Goal: Transaction & Acquisition: Obtain resource

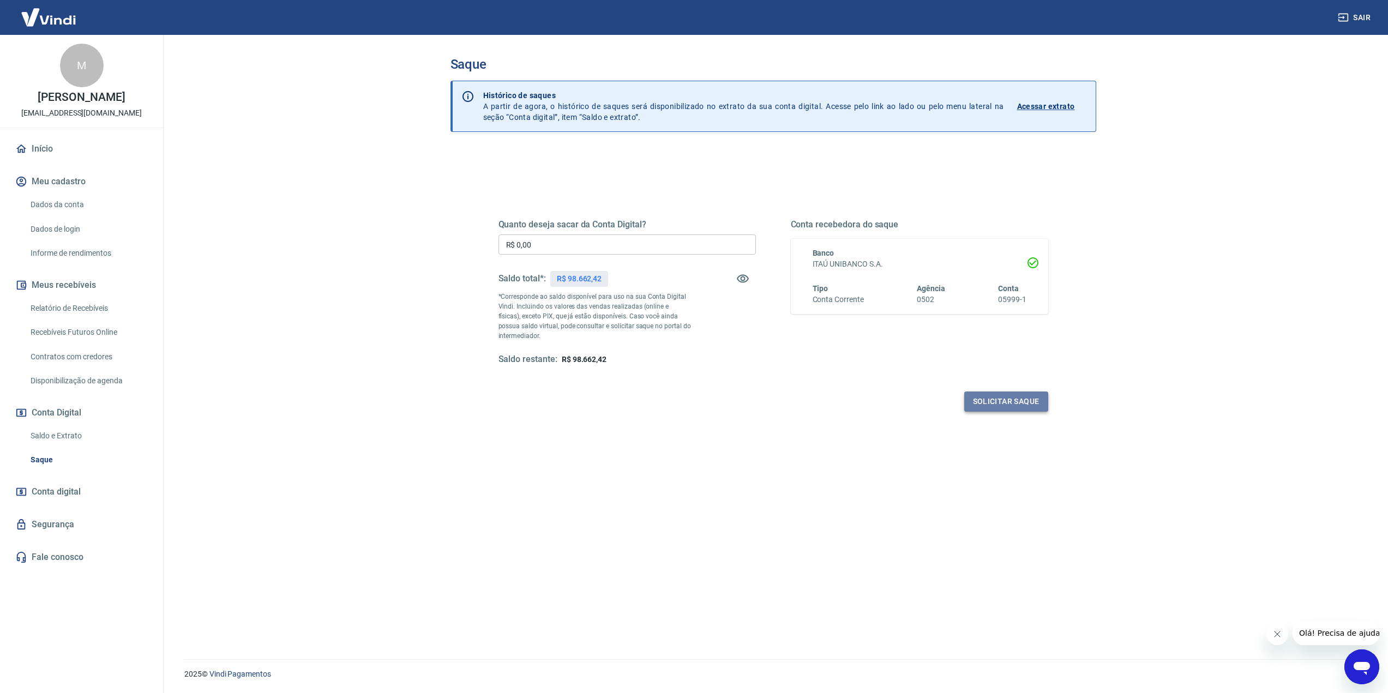
click at [1003, 404] on button "Solicitar saque" at bounding box center [1006, 402] width 84 height 20
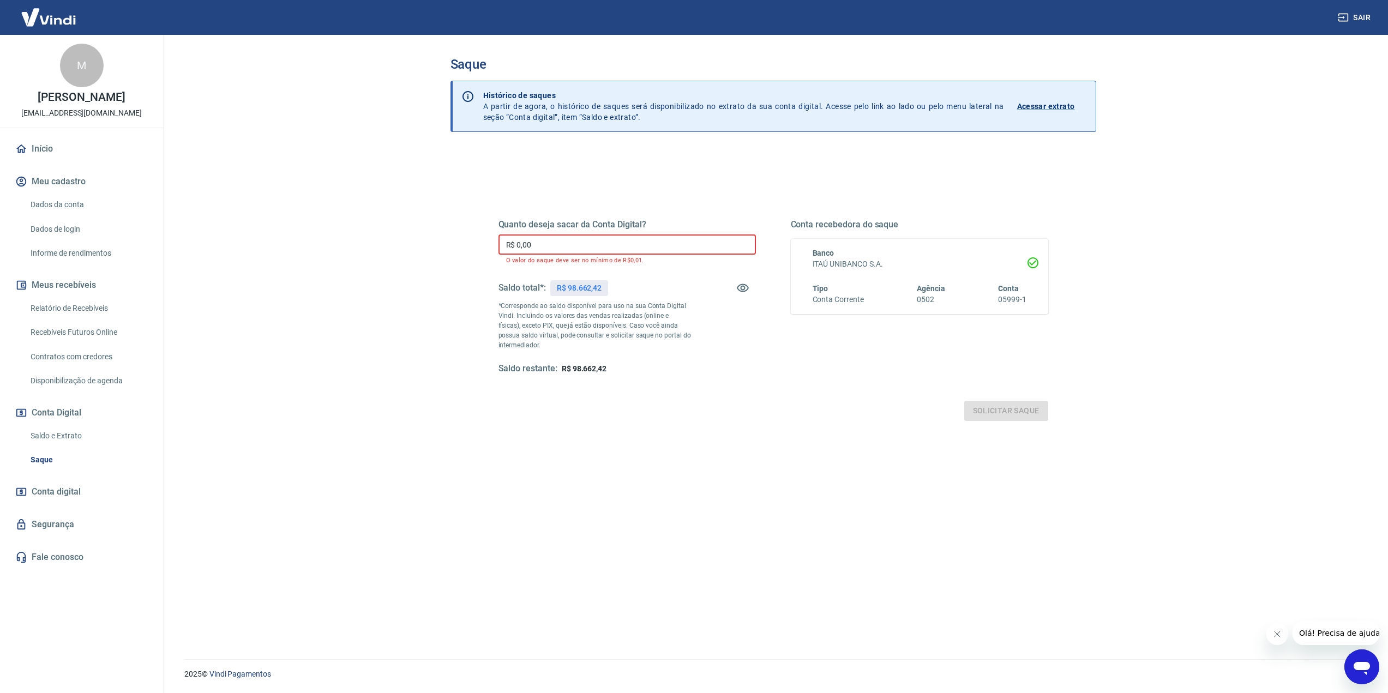
drag, startPoint x: 643, startPoint y: 242, endPoint x: 399, endPoint y: 242, distance: 243.8
click at [402, 243] on main "Saque Histórico de saques A partir de agora, o histórico de saques será disponi…" at bounding box center [773, 364] width 1230 height 658
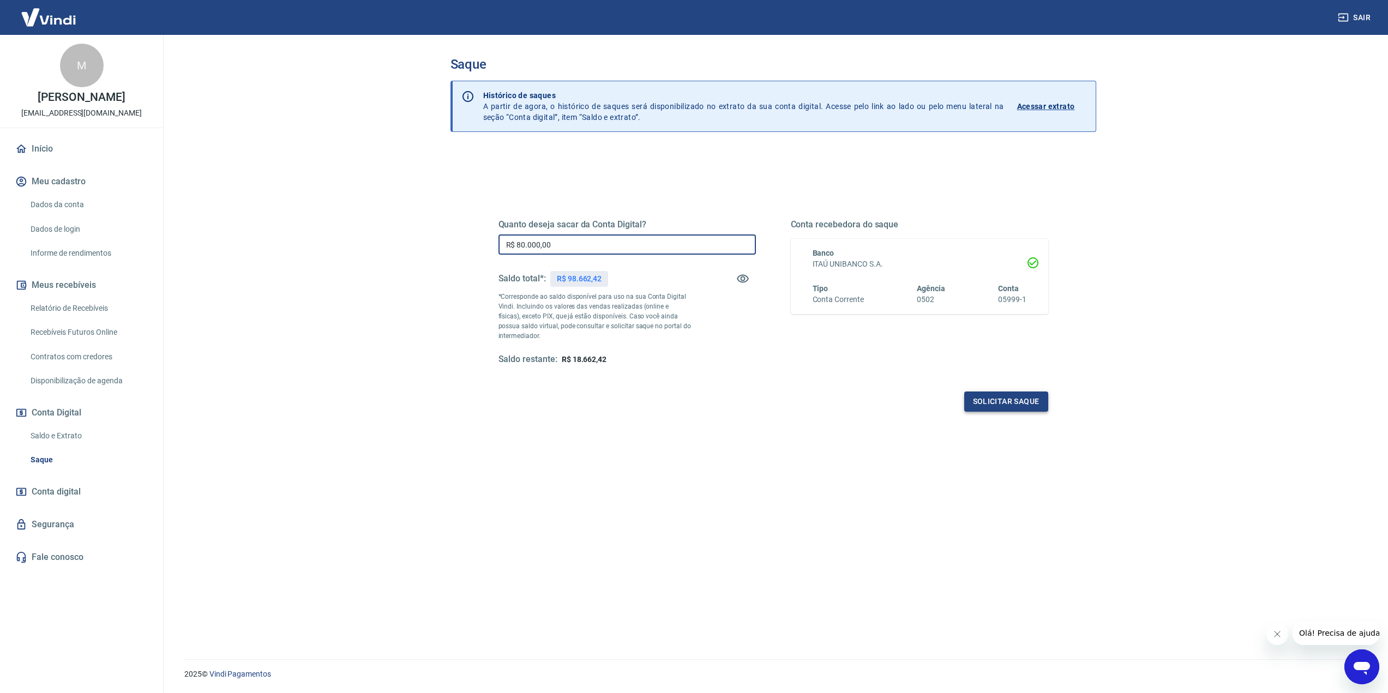
type input "R$ 80.000,00"
click at [987, 403] on button "Solicitar saque" at bounding box center [1006, 402] width 84 height 20
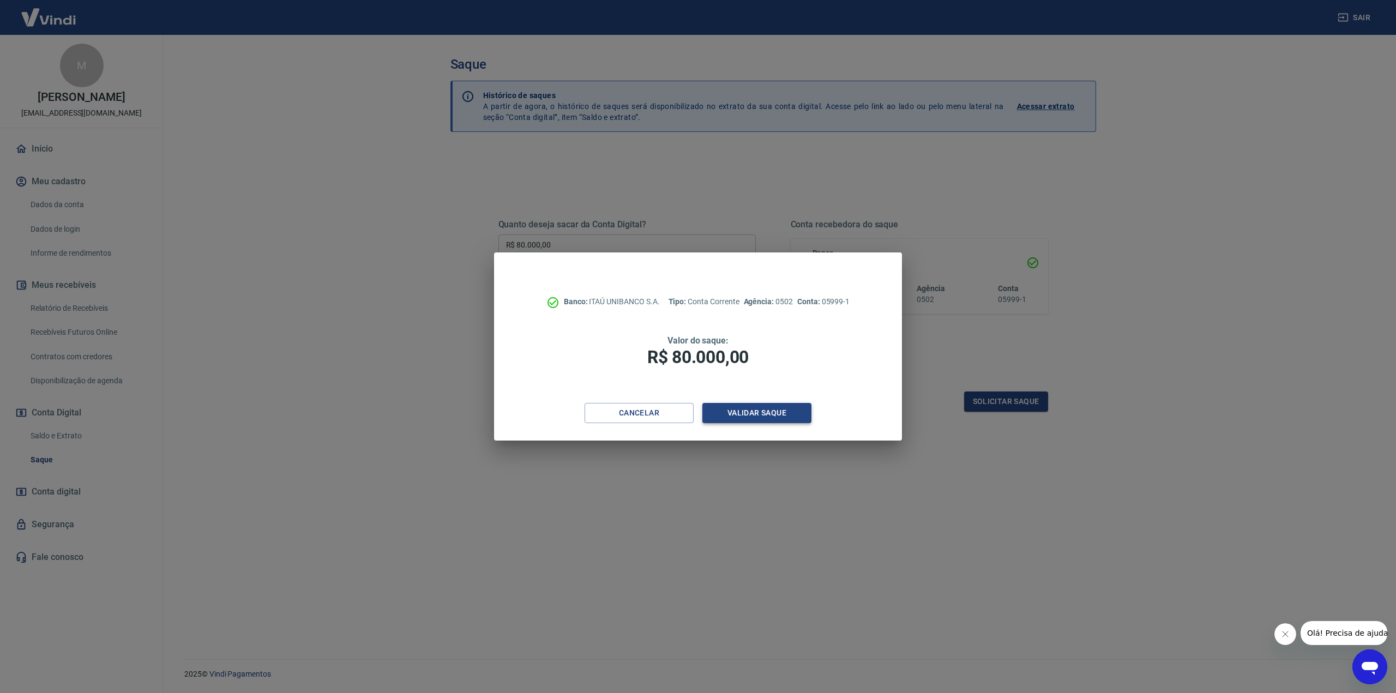
click at [777, 420] on button "Validar saque" at bounding box center [757, 413] width 109 height 20
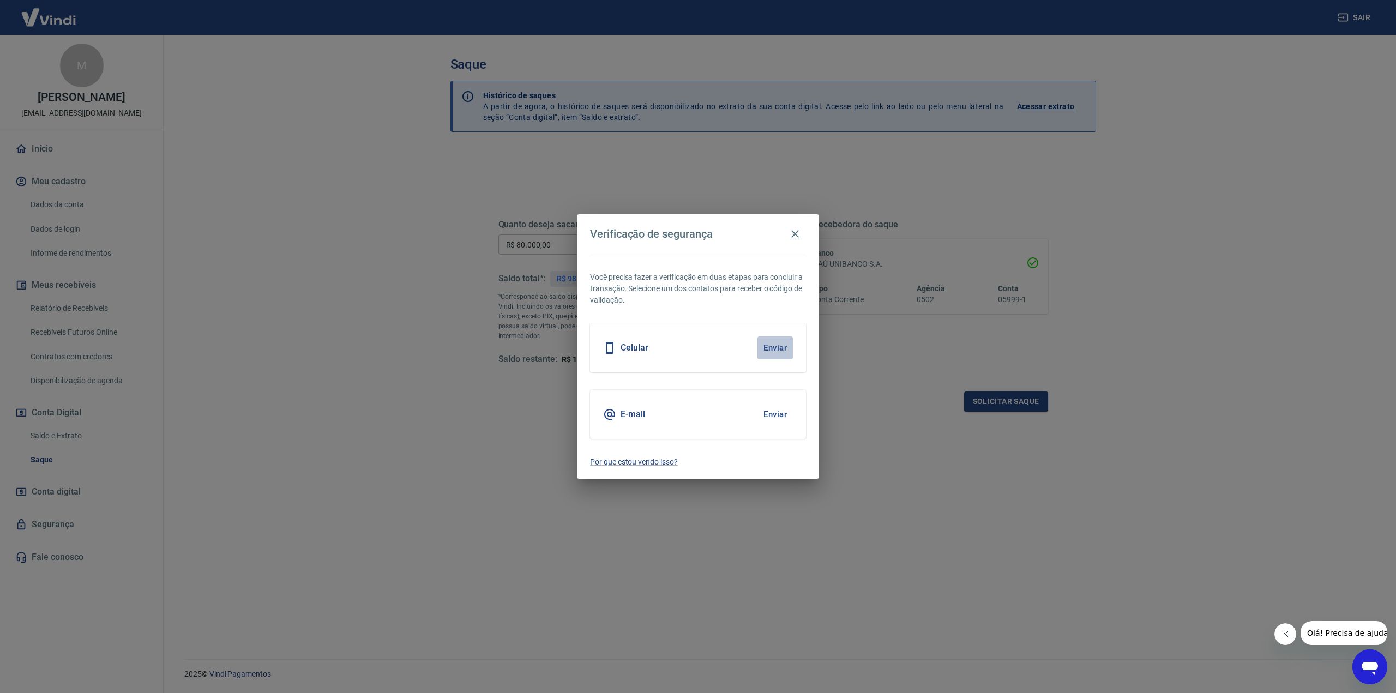
click at [770, 352] on button "Enviar" at bounding box center [775, 348] width 35 height 23
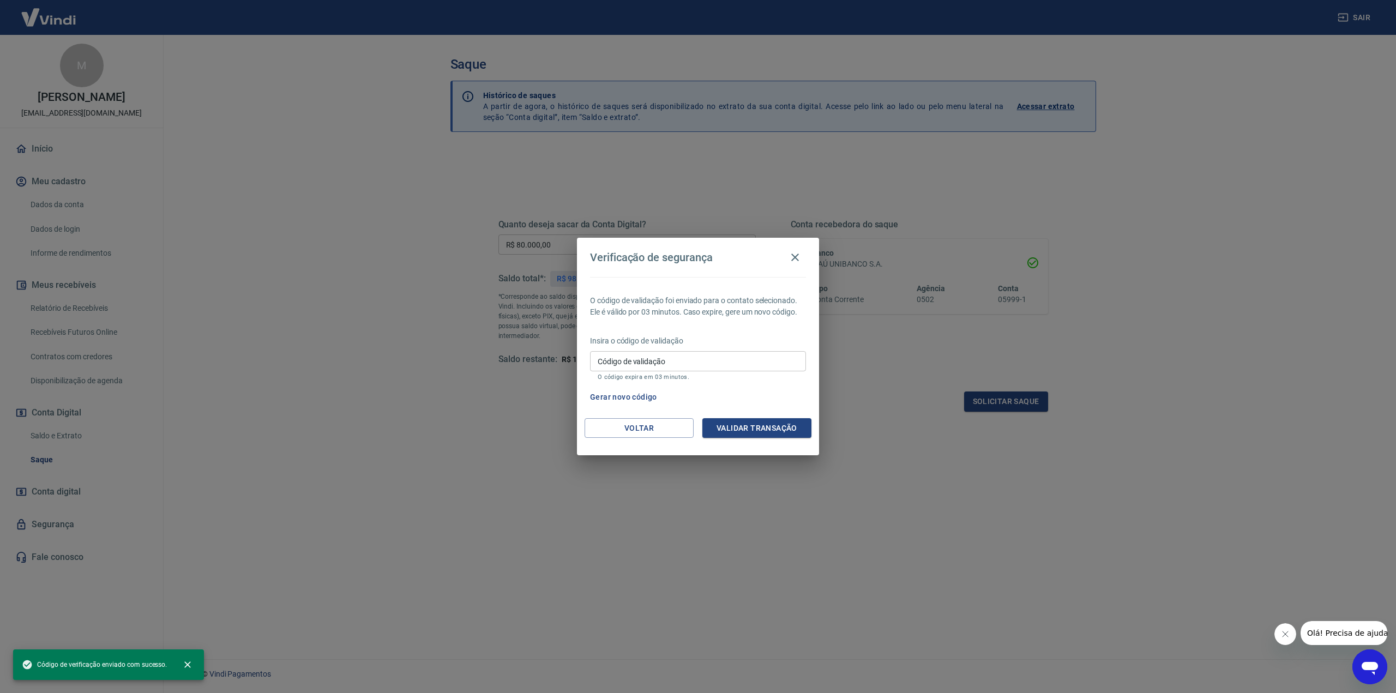
click at [674, 344] on p "Insira o código de validação" at bounding box center [698, 340] width 216 height 11
click at [674, 363] on input "Código de validação" at bounding box center [698, 361] width 216 height 20
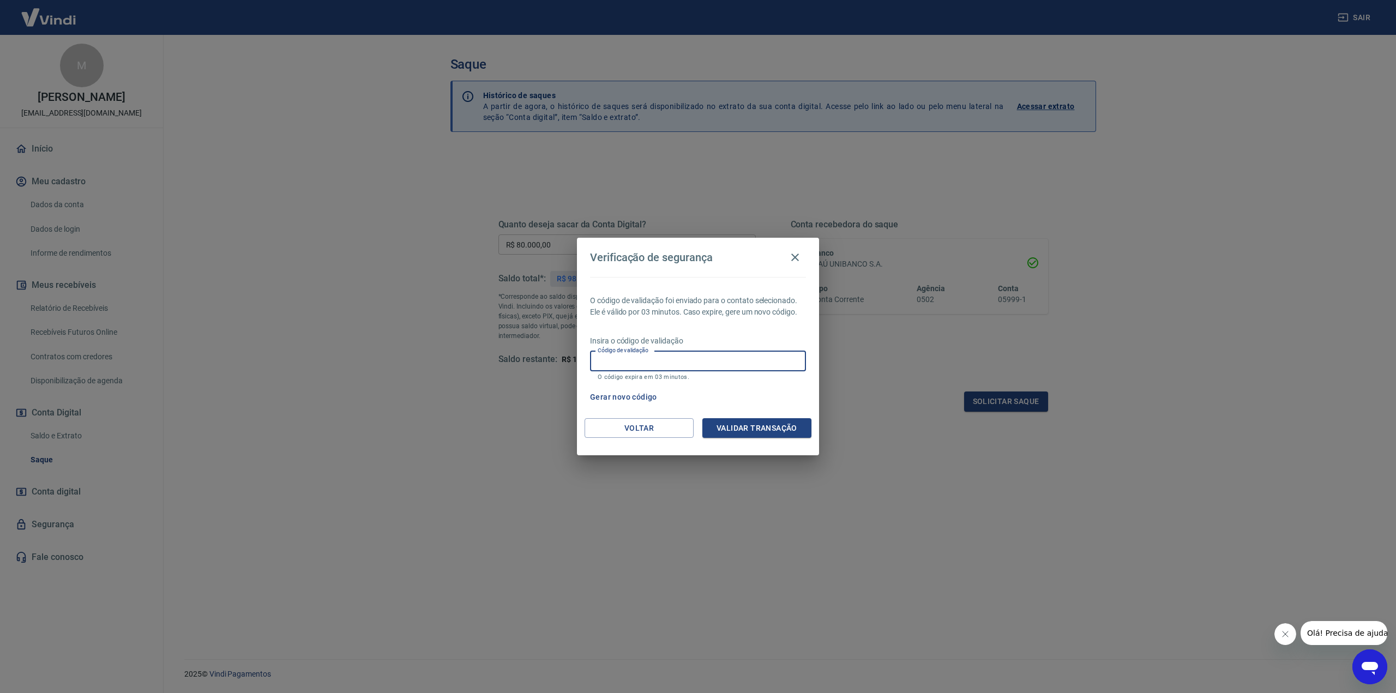
click at [659, 359] on input "Código de validação" at bounding box center [698, 361] width 216 height 20
click at [644, 394] on button "Gerar novo código" at bounding box center [624, 397] width 76 height 20
click at [655, 359] on input "Código de validação" at bounding box center [698, 361] width 216 height 20
click at [635, 403] on button "Gerar novo código" at bounding box center [624, 397] width 76 height 20
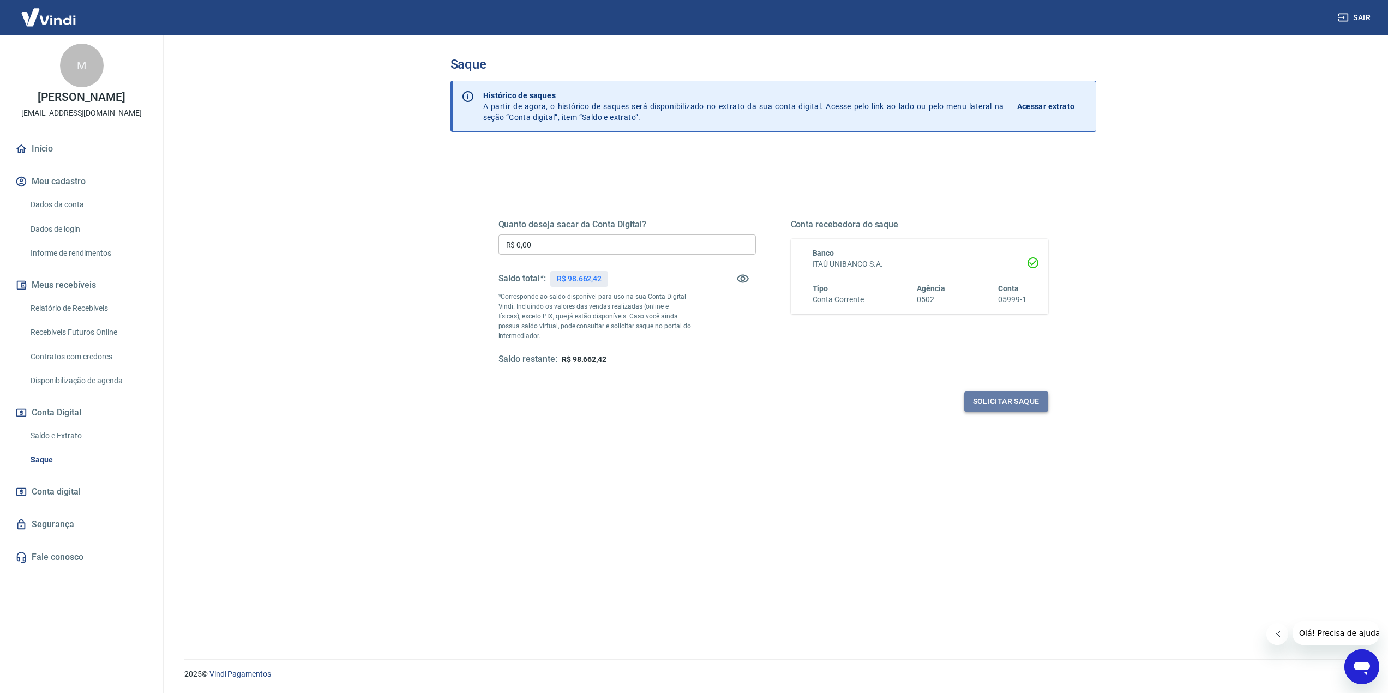
click at [1029, 410] on button "Solicitar saque" at bounding box center [1006, 402] width 84 height 20
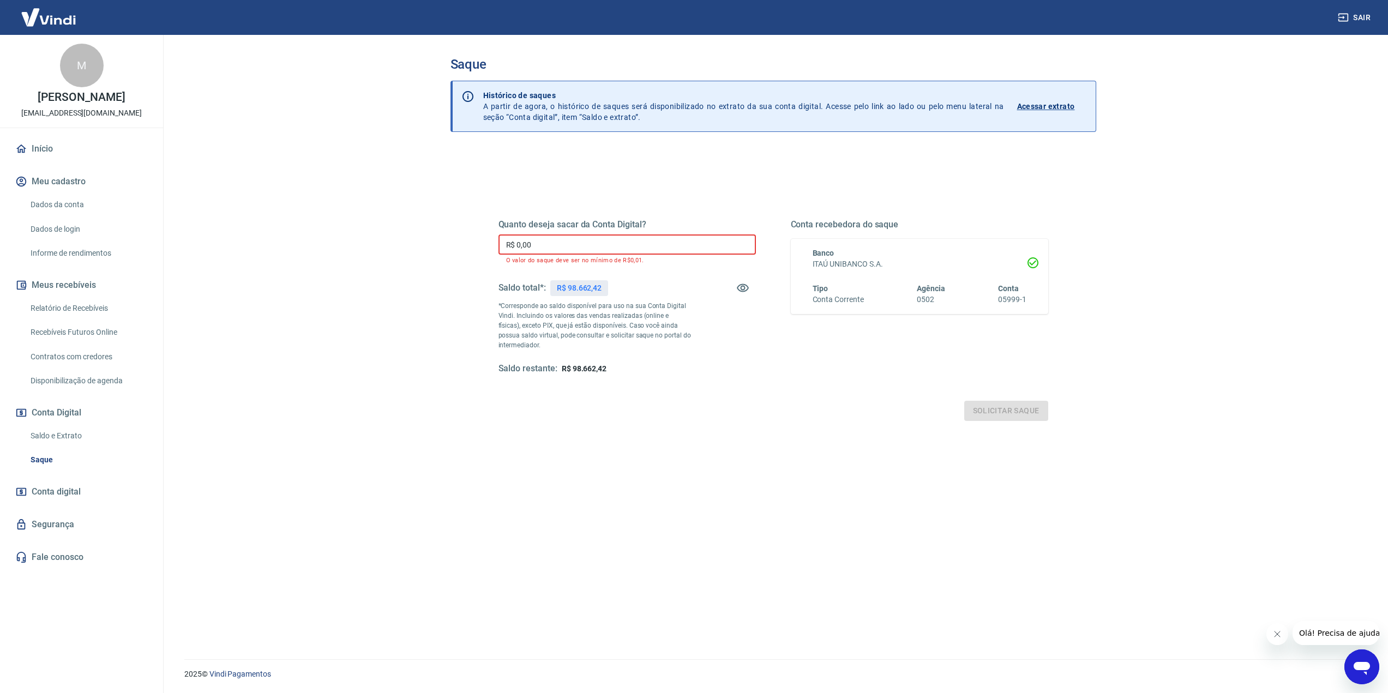
drag, startPoint x: 581, startPoint y: 244, endPoint x: 441, endPoint y: 245, distance: 140.2
click at [480, 242] on div "Quanto deseja sacar da Conta Digital? R$ 0,00 ​ O valor do saque deve ser no mí…" at bounding box center [773, 302] width 602 height 263
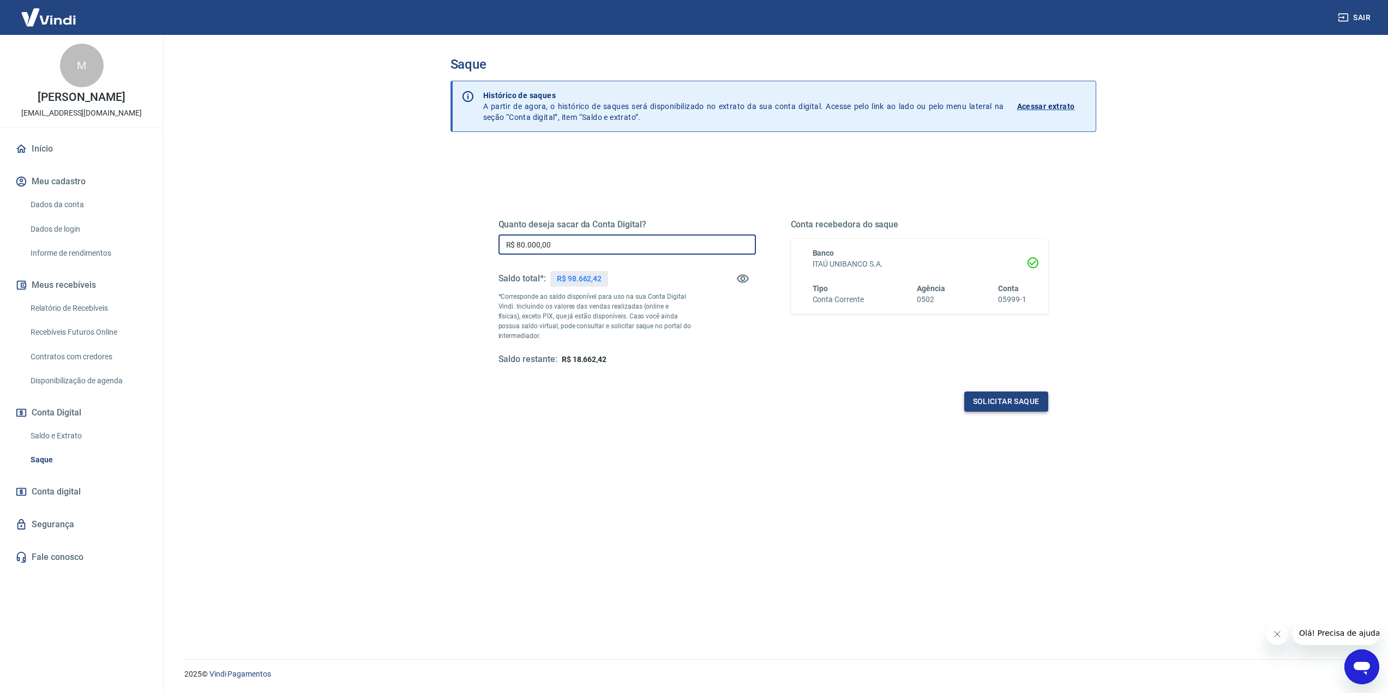
type input "R$ 80.000,00"
click at [1001, 401] on button "Solicitar saque" at bounding box center [1006, 402] width 84 height 20
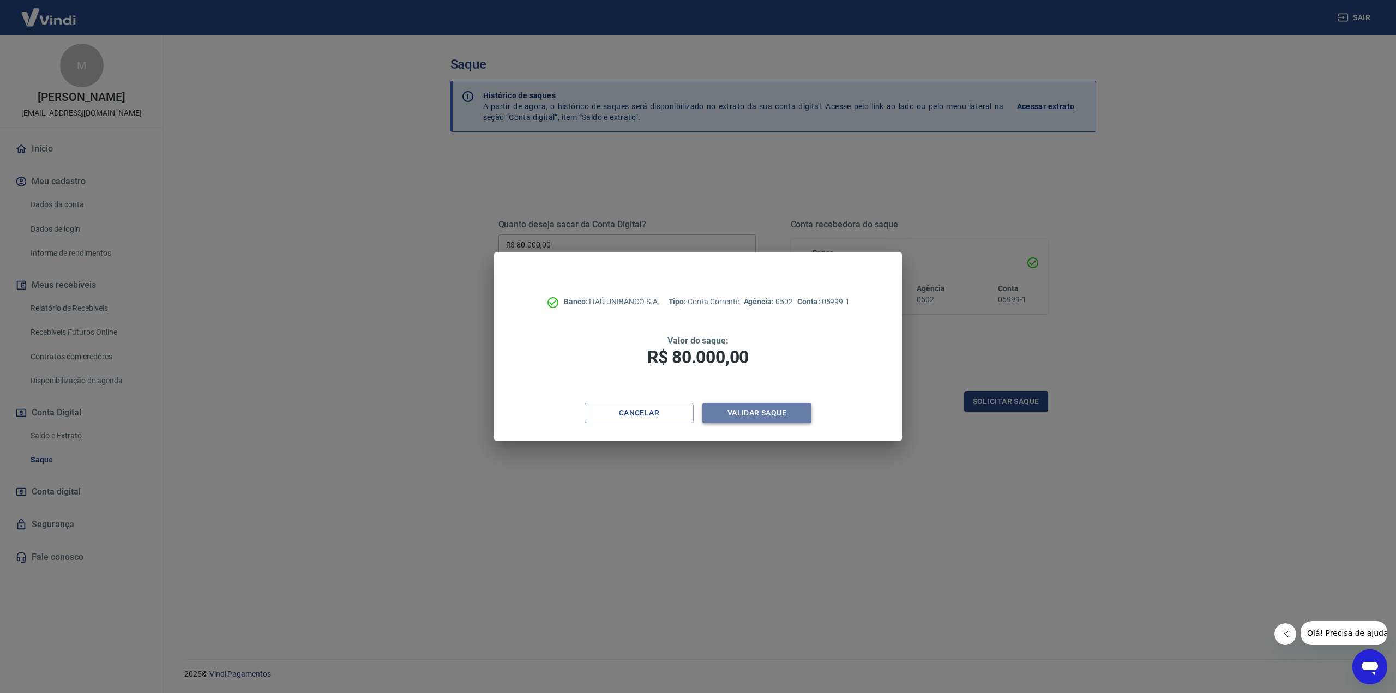
click at [769, 408] on button "Validar saque" at bounding box center [757, 413] width 109 height 20
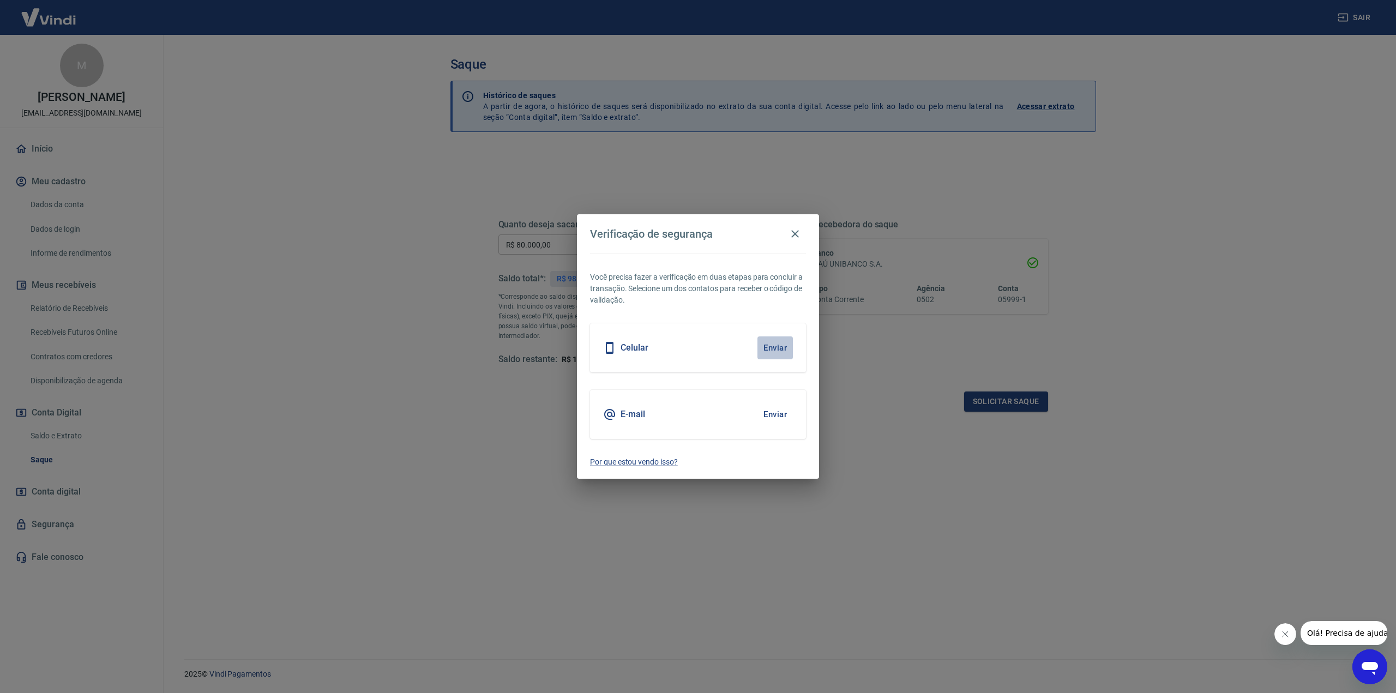
click at [782, 349] on button "Enviar" at bounding box center [775, 348] width 35 height 23
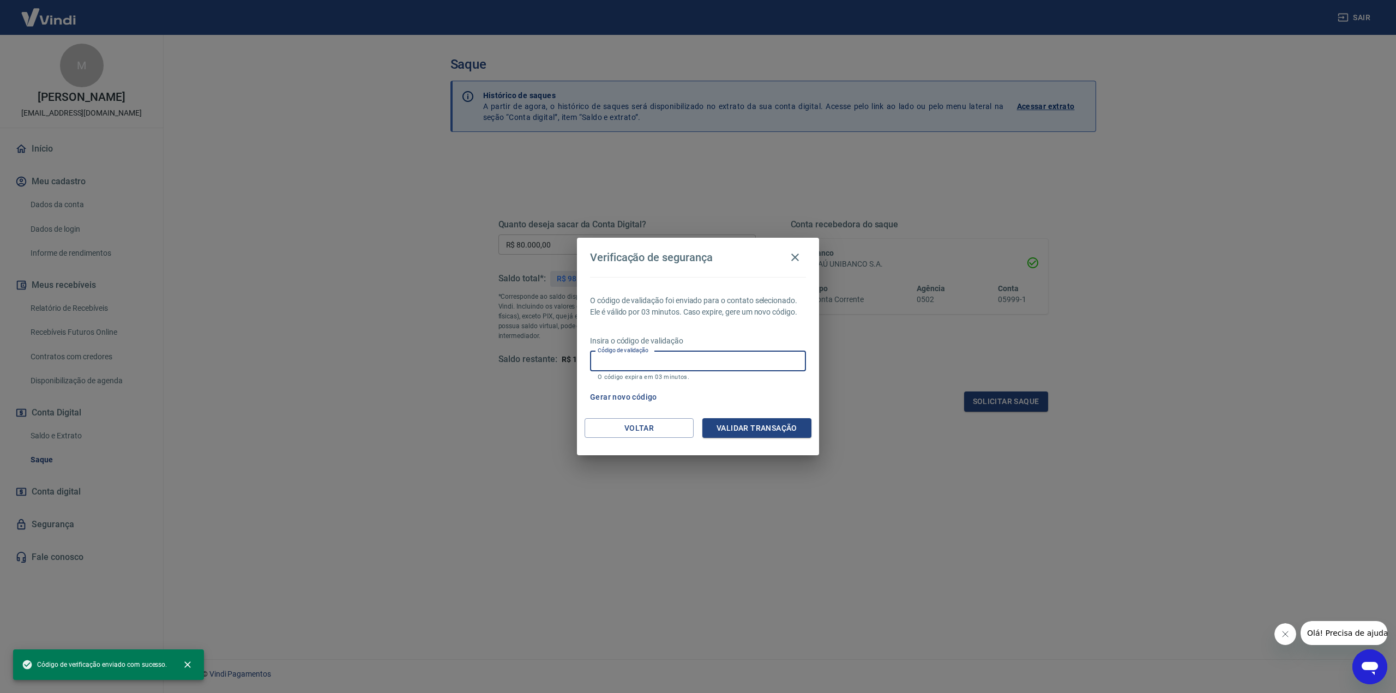
click at [699, 359] on input "Código de validação" at bounding box center [698, 361] width 216 height 20
click at [632, 399] on button "Gerar novo código" at bounding box center [624, 397] width 76 height 20
click at [656, 361] on input "Código de validação" at bounding box center [698, 361] width 216 height 20
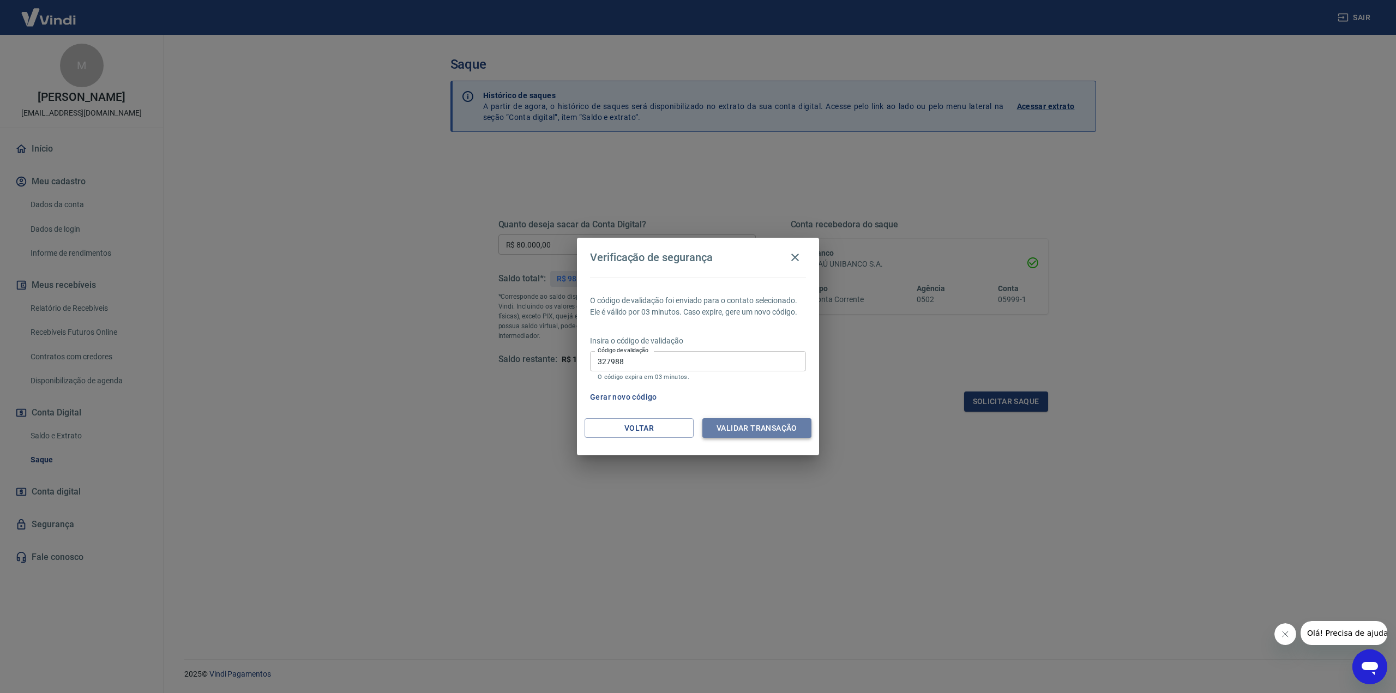
click at [766, 421] on button "Validar transação" at bounding box center [757, 428] width 109 height 20
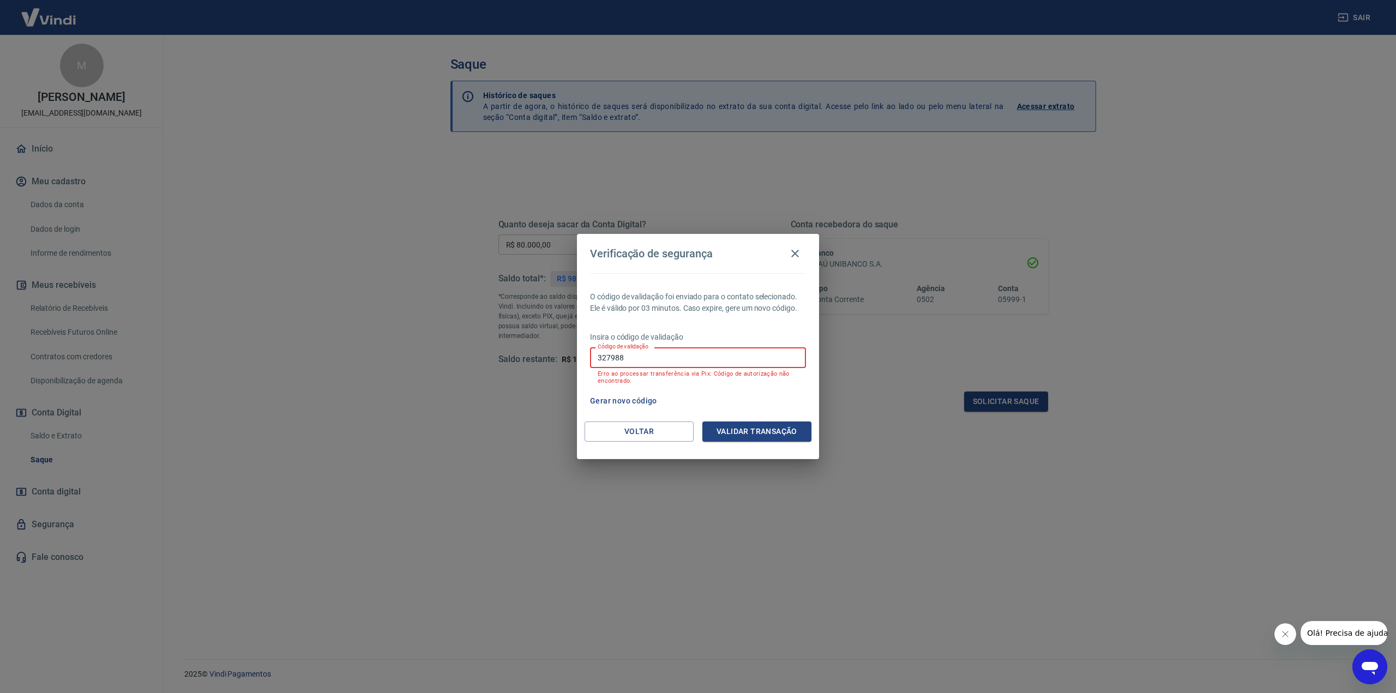
click at [656, 361] on input "327988" at bounding box center [698, 357] width 216 height 20
click at [784, 434] on button "Validar transação" at bounding box center [757, 432] width 109 height 20
click at [670, 361] on input "562129" at bounding box center [698, 357] width 216 height 20
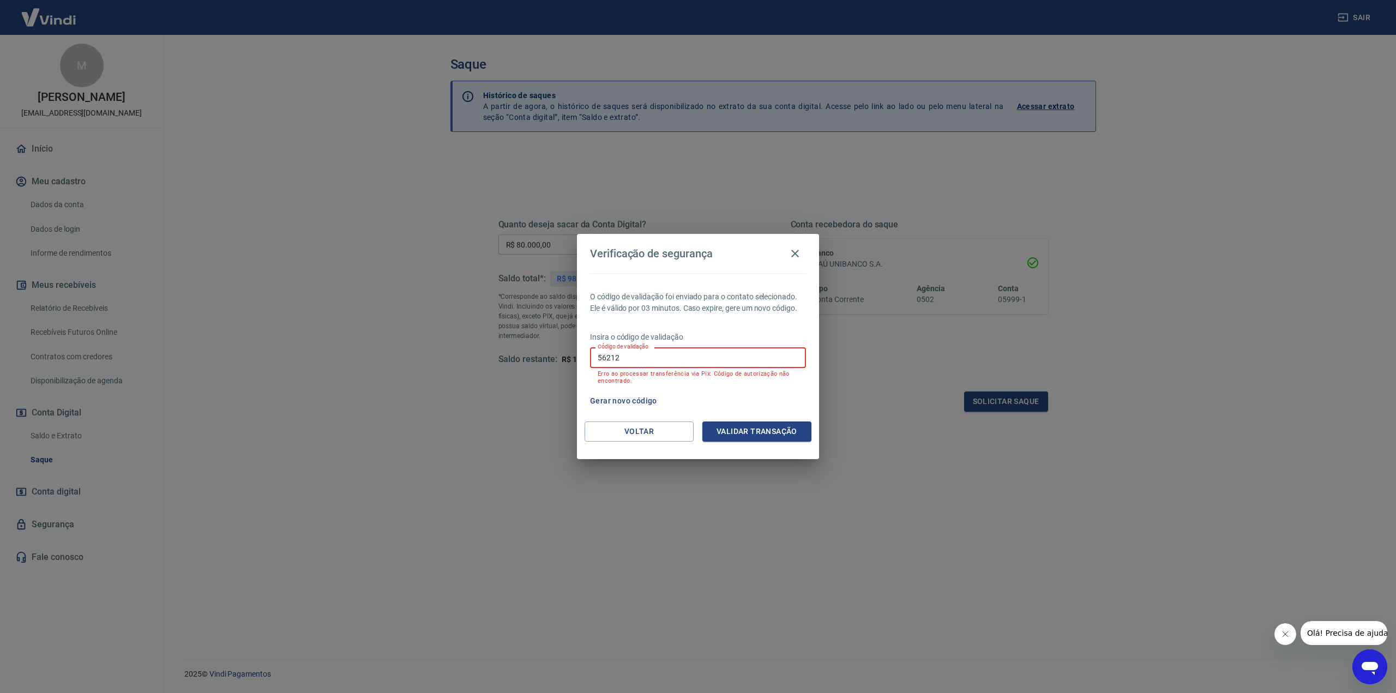
type input "562129"
click at [756, 431] on button "Validar transação" at bounding box center [757, 432] width 109 height 20
click at [634, 395] on button "Gerar novo código" at bounding box center [624, 401] width 76 height 20
click at [645, 357] on input "562129" at bounding box center [698, 357] width 216 height 20
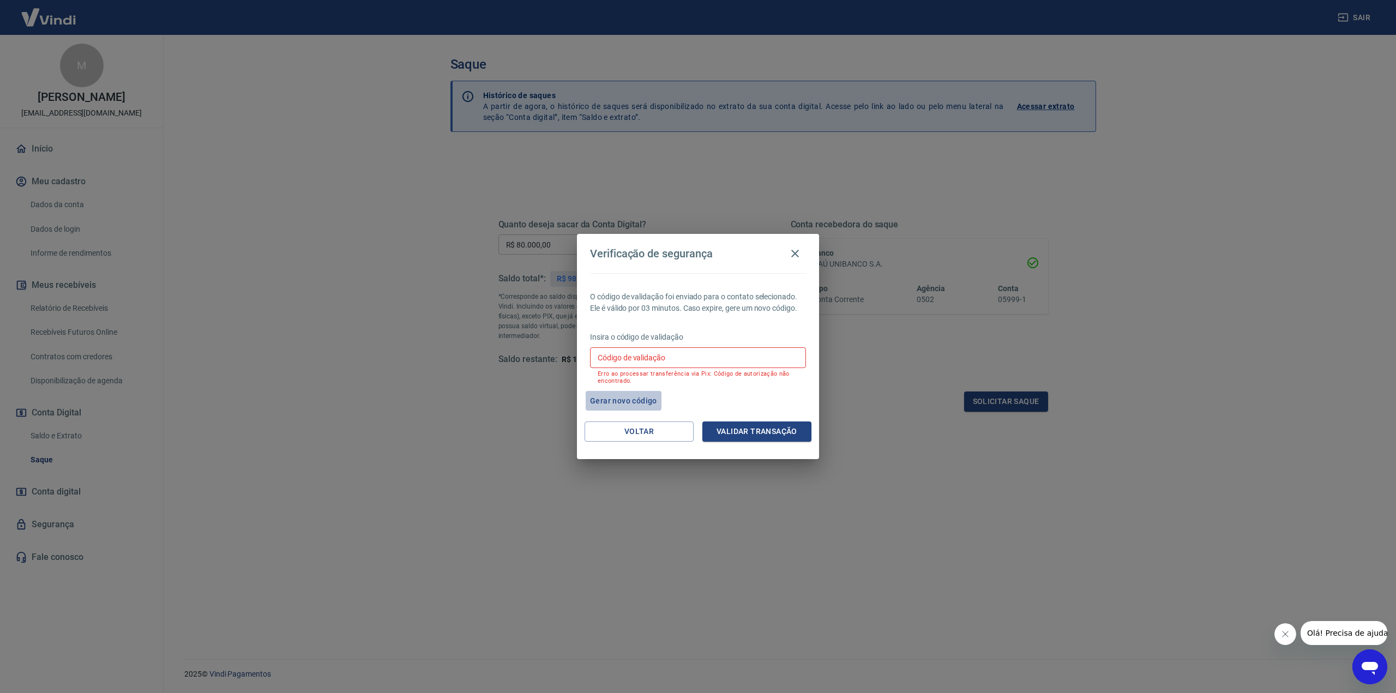
click at [616, 401] on button "Gerar novo código" at bounding box center [624, 401] width 76 height 20
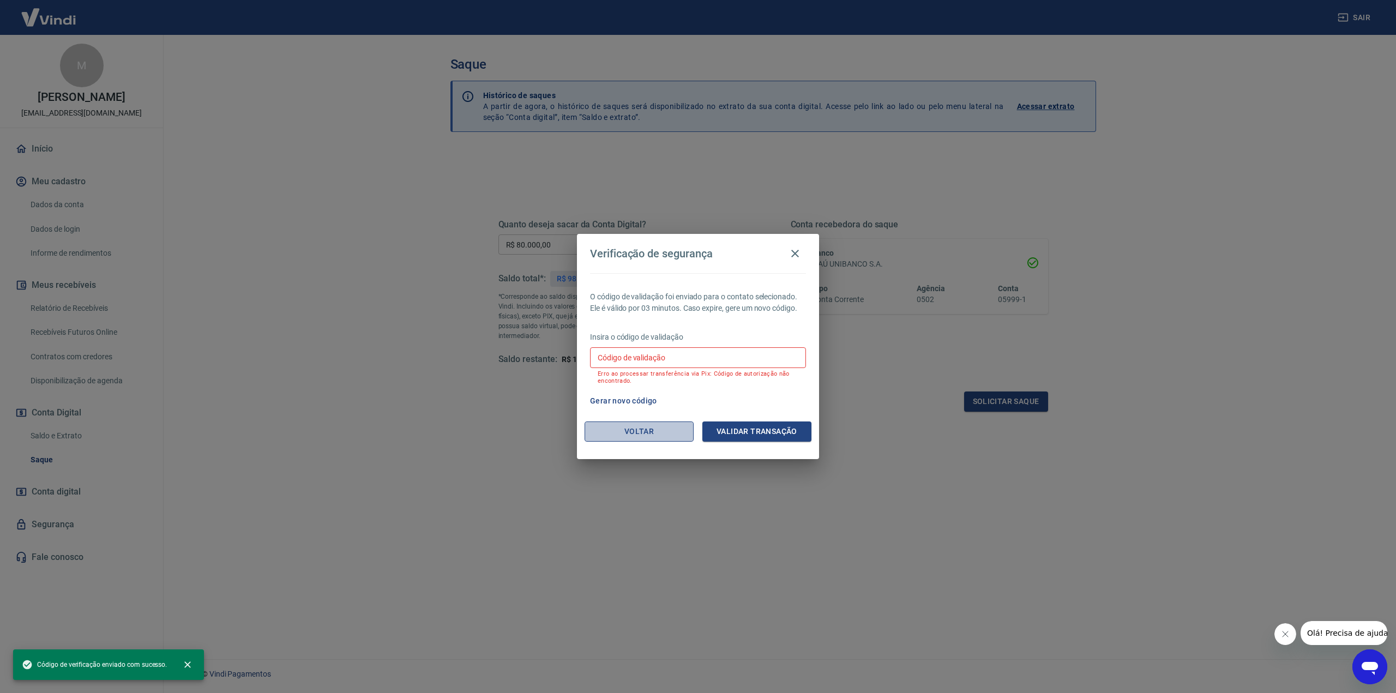
click at [666, 433] on button "Voltar" at bounding box center [639, 432] width 109 height 20
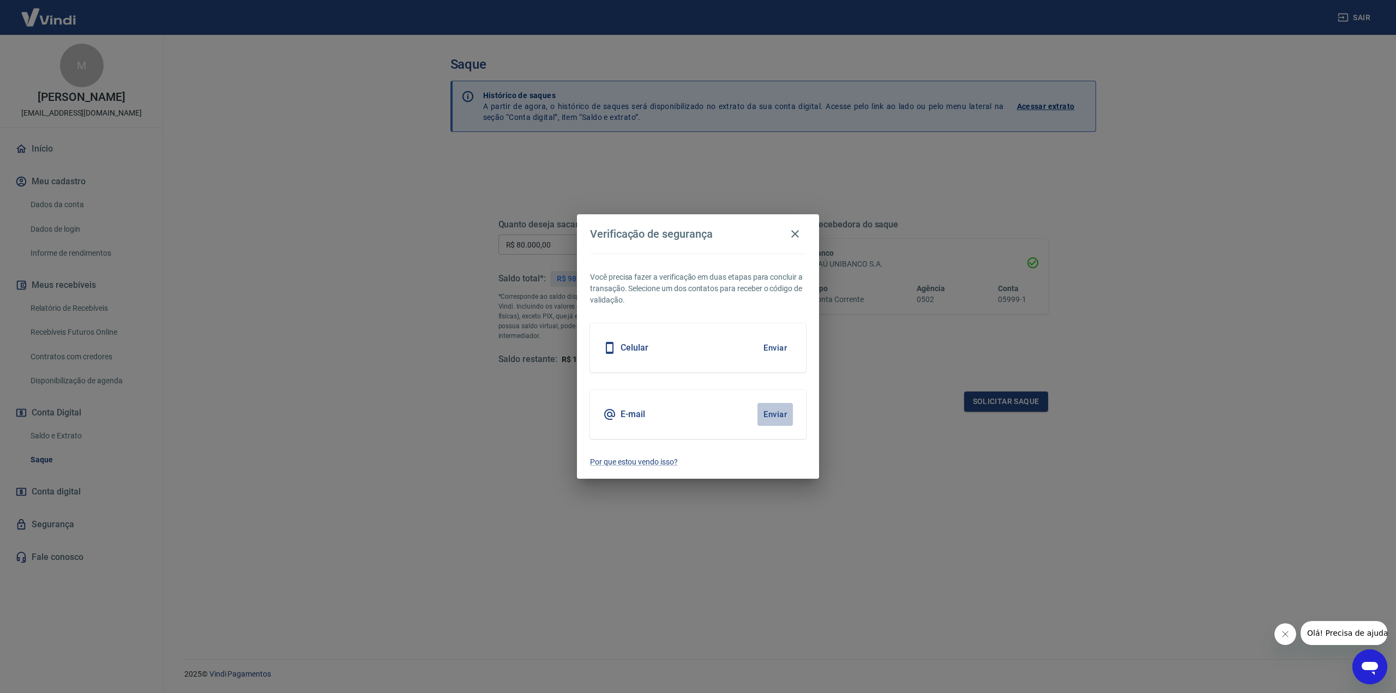
click at [778, 416] on button "Enviar" at bounding box center [775, 414] width 35 height 23
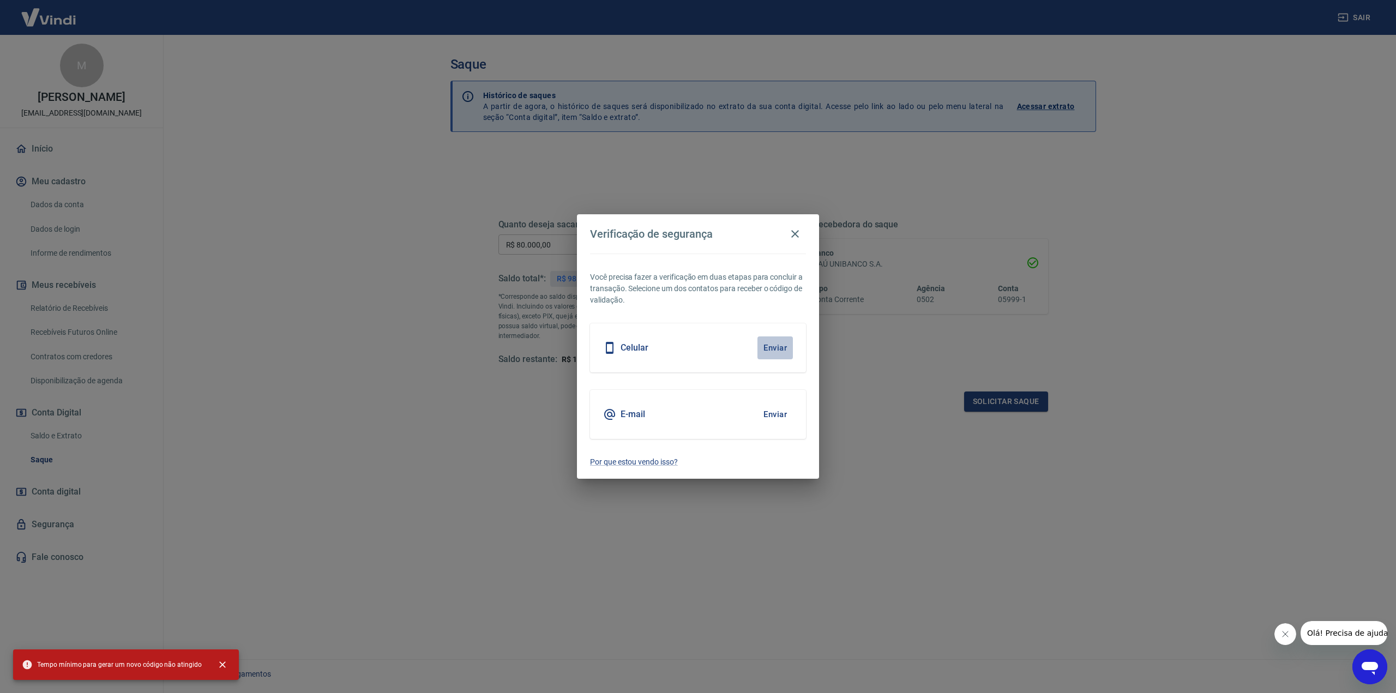
click at [782, 350] on button "Enviar" at bounding box center [775, 348] width 35 height 23
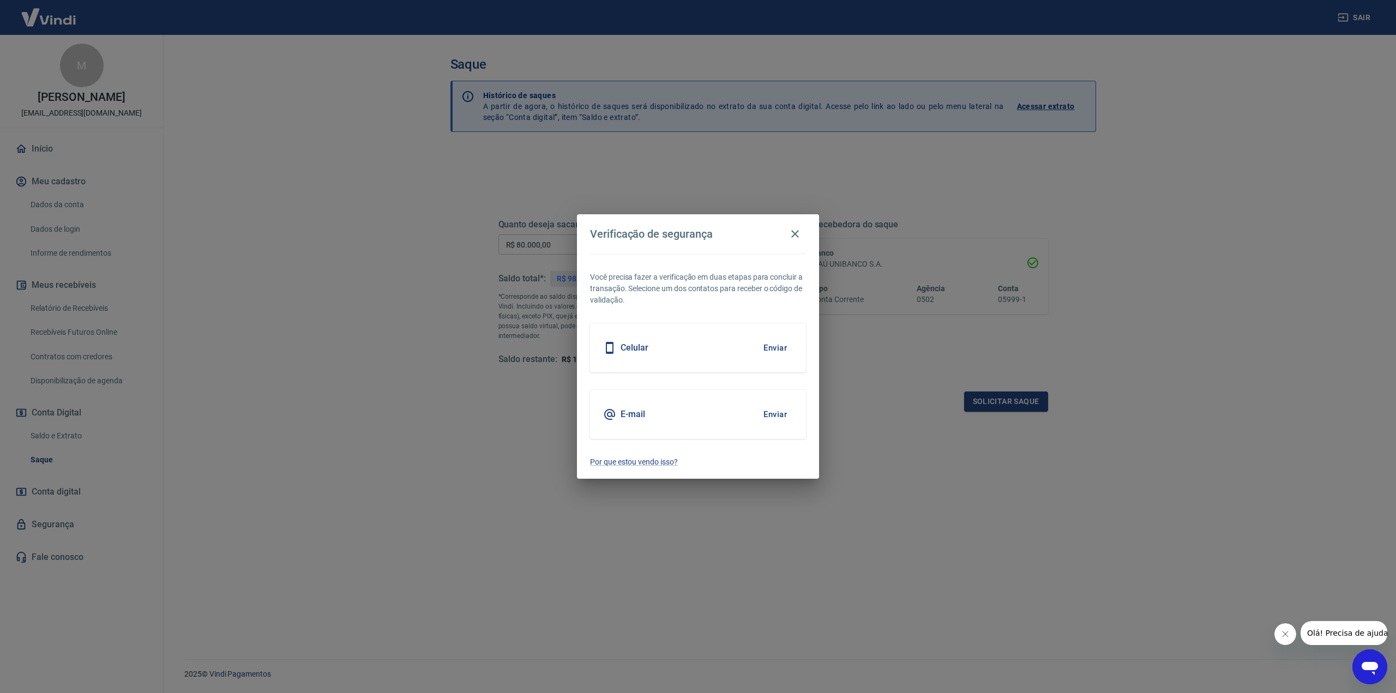
click at [772, 352] on button "Enviar" at bounding box center [775, 348] width 35 height 23
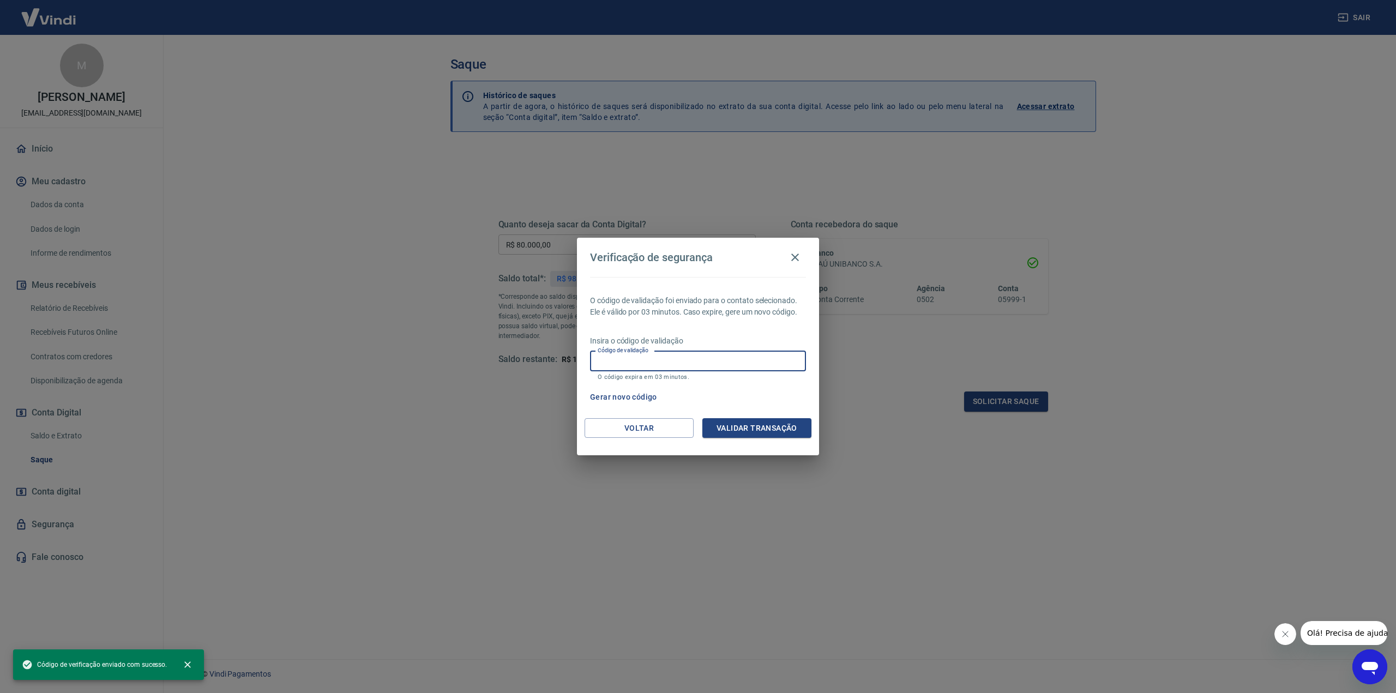
click at [655, 363] on input "Código de validação" at bounding box center [698, 361] width 216 height 20
click at [644, 402] on button "Gerar novo código" at bounding box center [624, 397] width 76 height 20
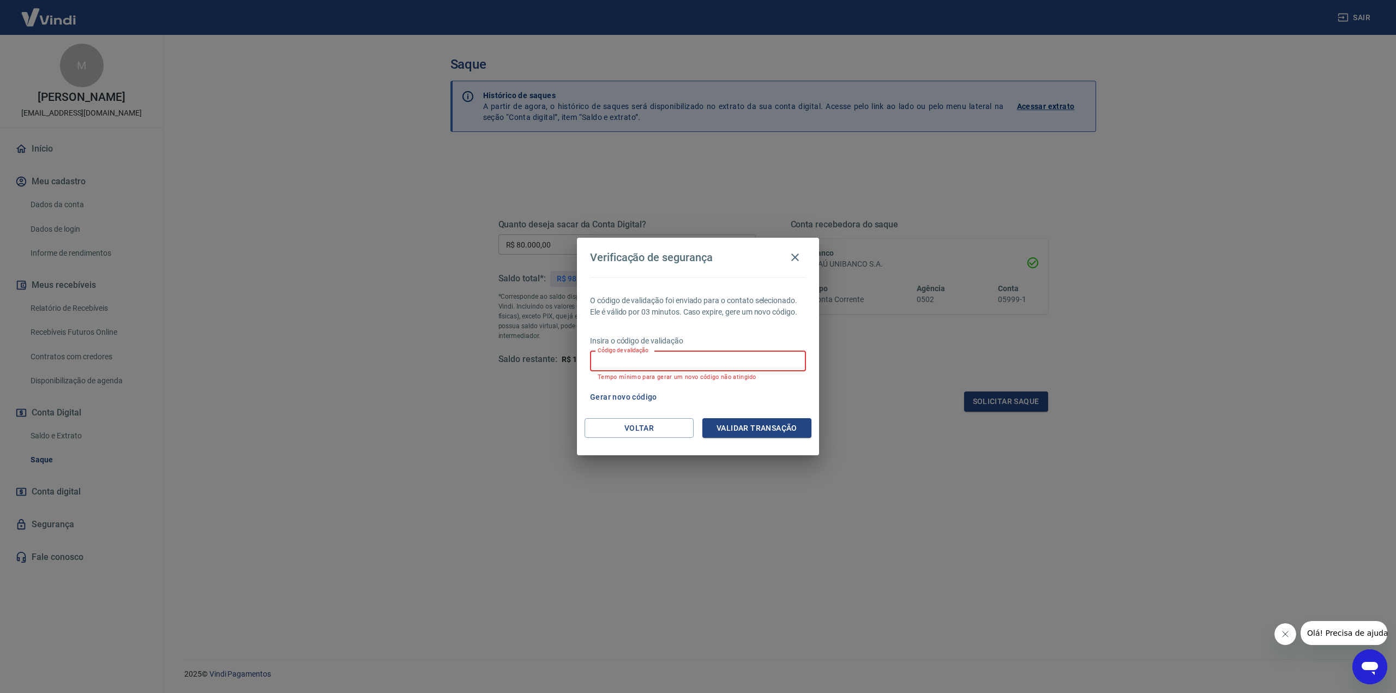
click at [645, 361] on input "Código de validação" at bounding box center [698, 361] width 216 height 20
click at [659, 365] on div "Código de validação Código de validação Tempo mínimo para gerar um novo código …" at bounding box center [698, 365] width 216 height 29
click at [659, 365] on input "Código de validação" at bounding box center [698, 361] width 216 height 20
type input "832221"
click at [787, 428] on button "Validar transação" at bounding box center [757, 428] width 109 height 20
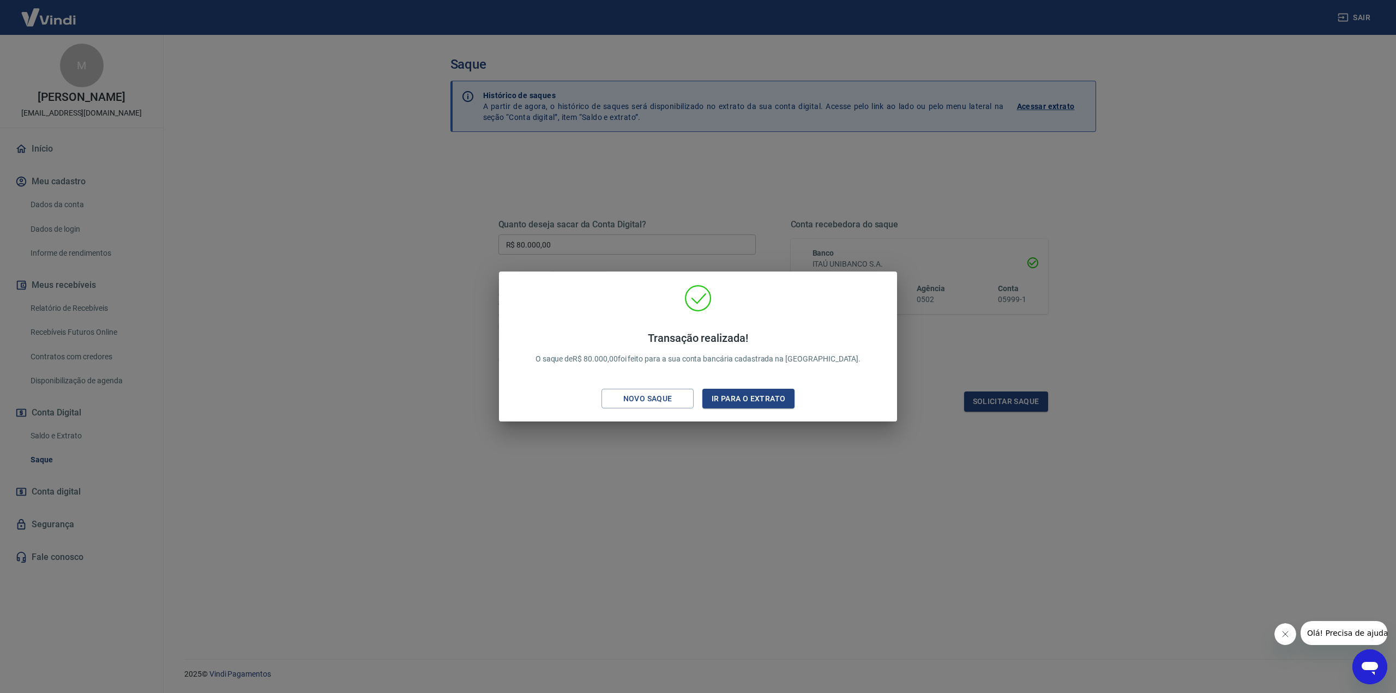
click at [620, 341] on h4 "Transação realizada!" at bounding box center [699, 338] width 326 height 13
click at [740, 401] on button "Ir para o extrato" at bounding box center [749, 399] width 92 height 20
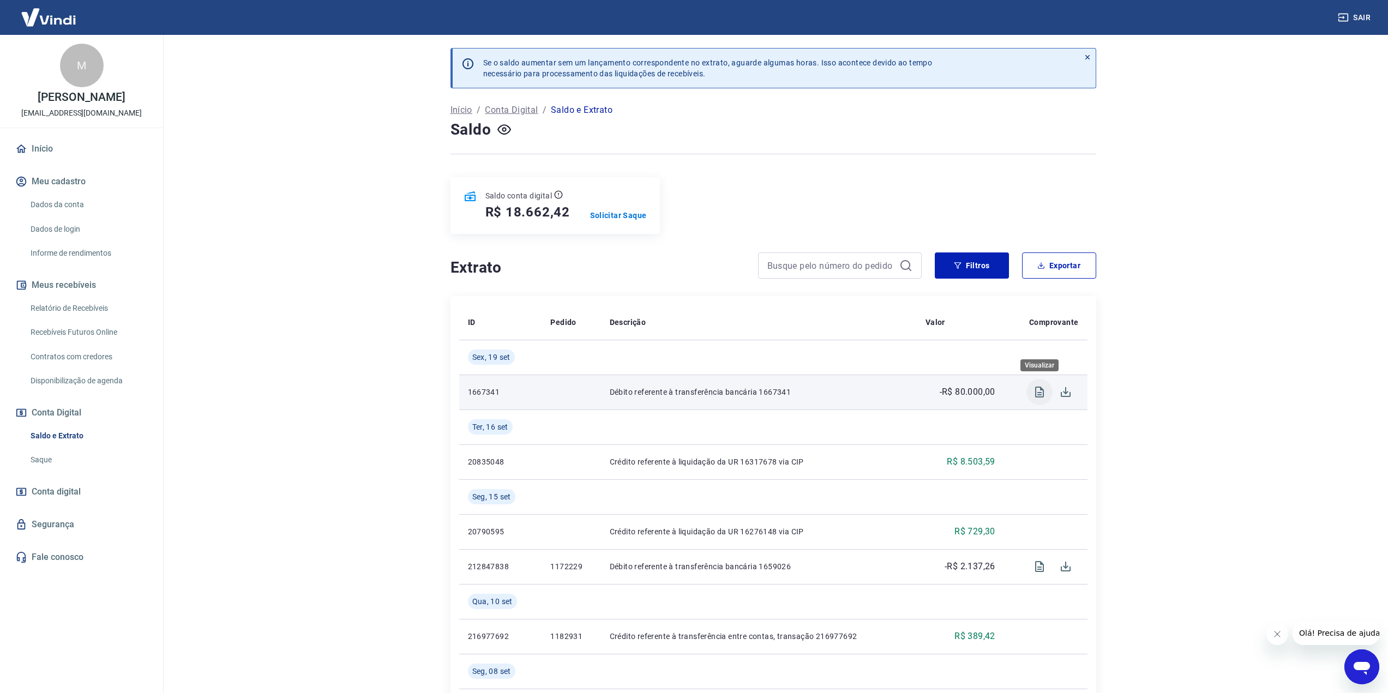
click at [1044, 392] on icon "Visualizar" at bounding box center [1039, 392] width 13 height 13
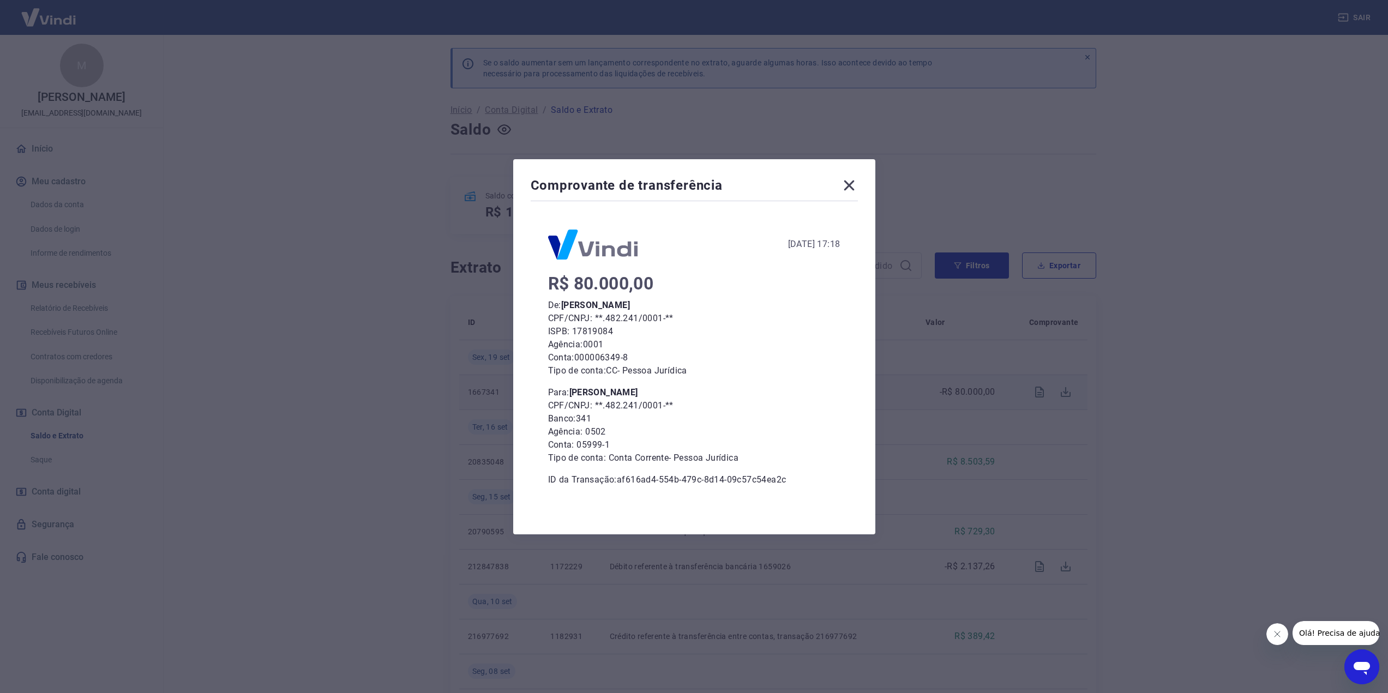
click at [853, 184] on icon at bounding box center [849, 185] width 10 height 10
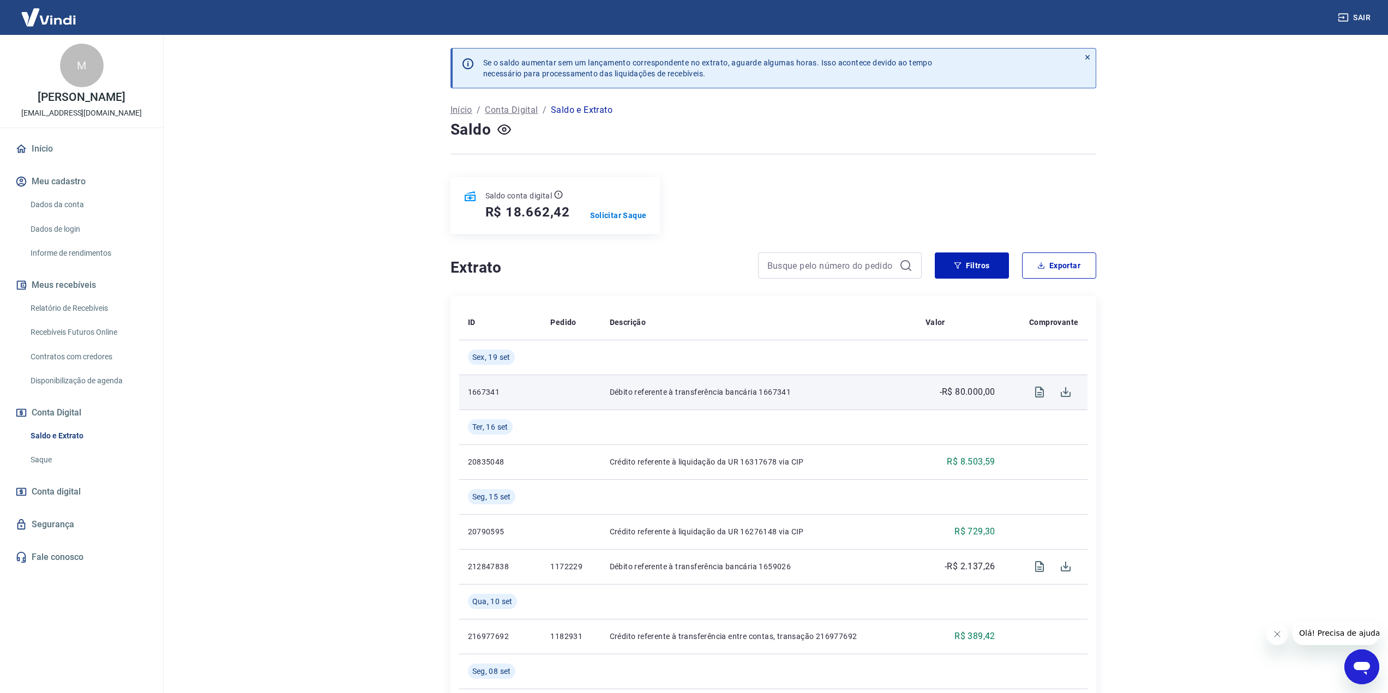
click at [357, 259] on main "Se o saldo aumentar sem um lançamento correspondente no extrato, aguarde alguma…" at bounding box center [773, 364] width 1230 height 658
